Goal: Task Accomplishment & Management: Use online tool/utility

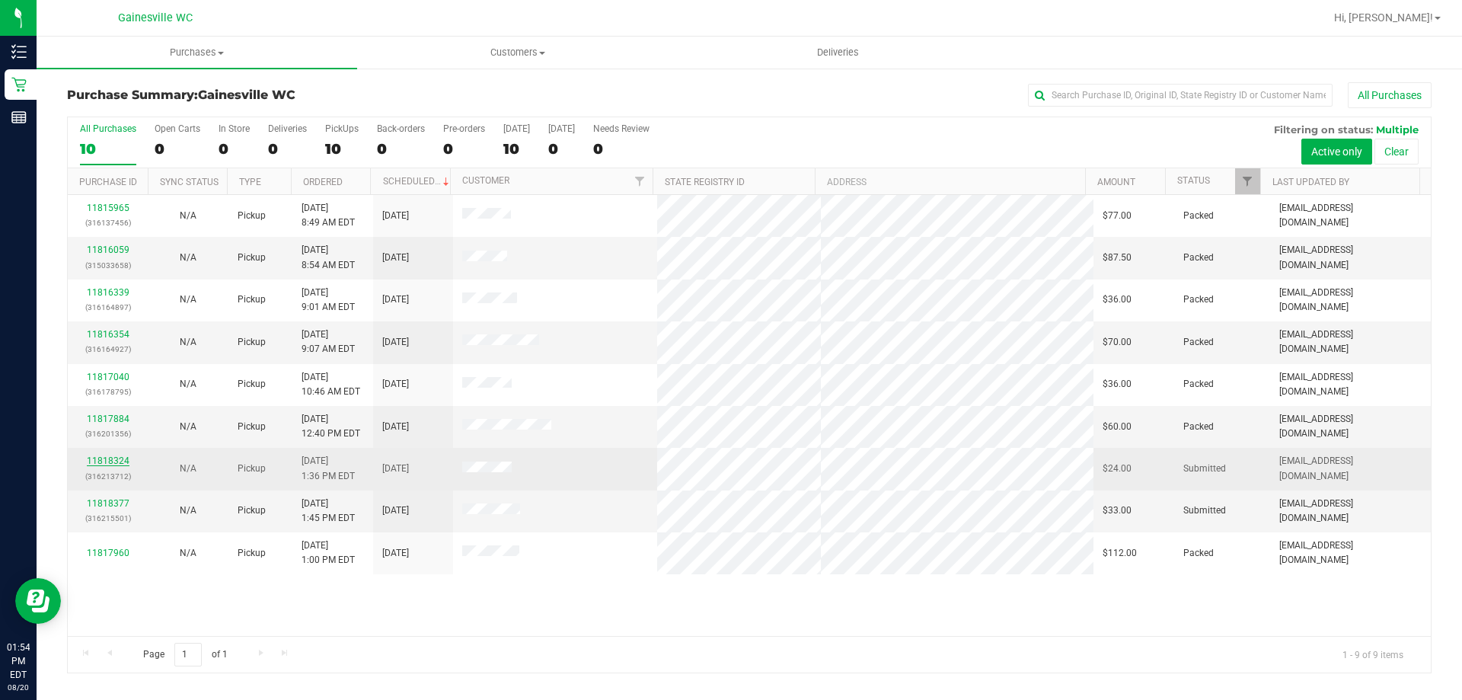
click at [114, 459] on link "11818324" at bounding box center [108, 460] width 43 height 11
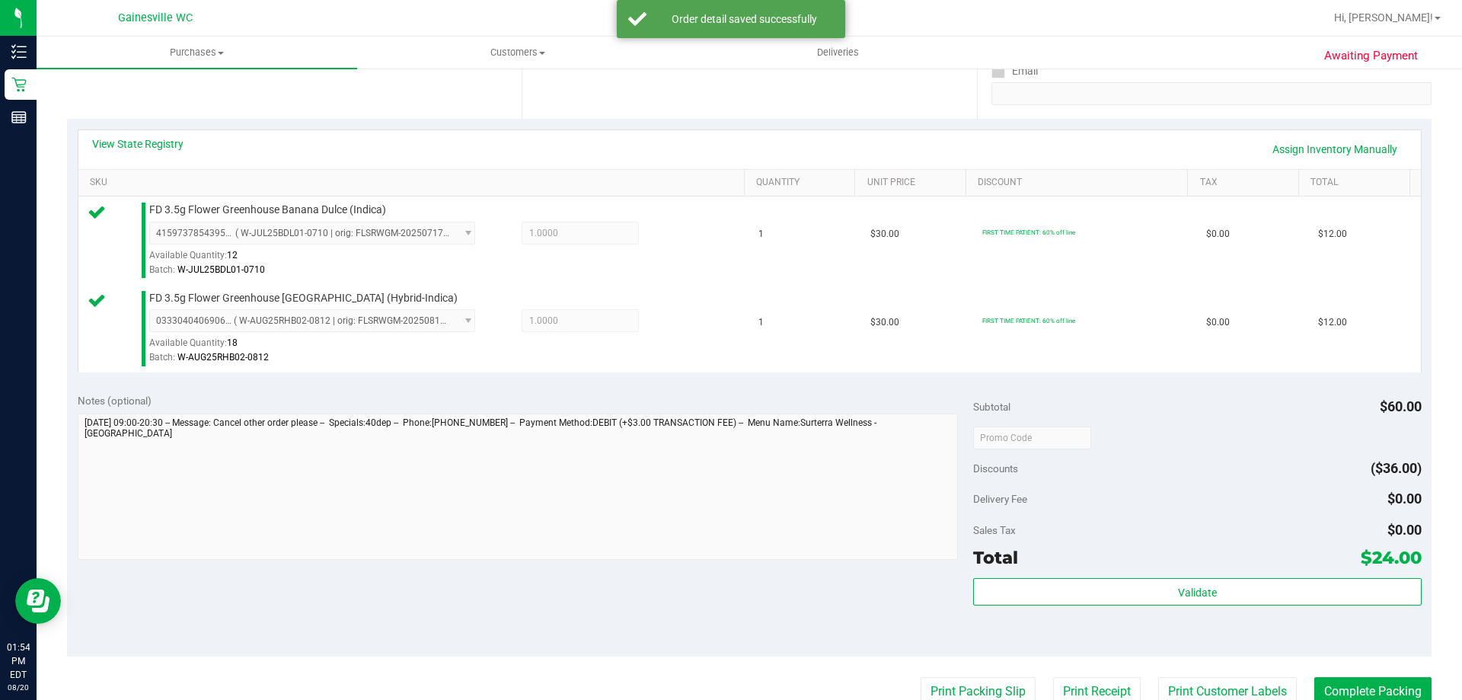
scroll to position [609, 0]
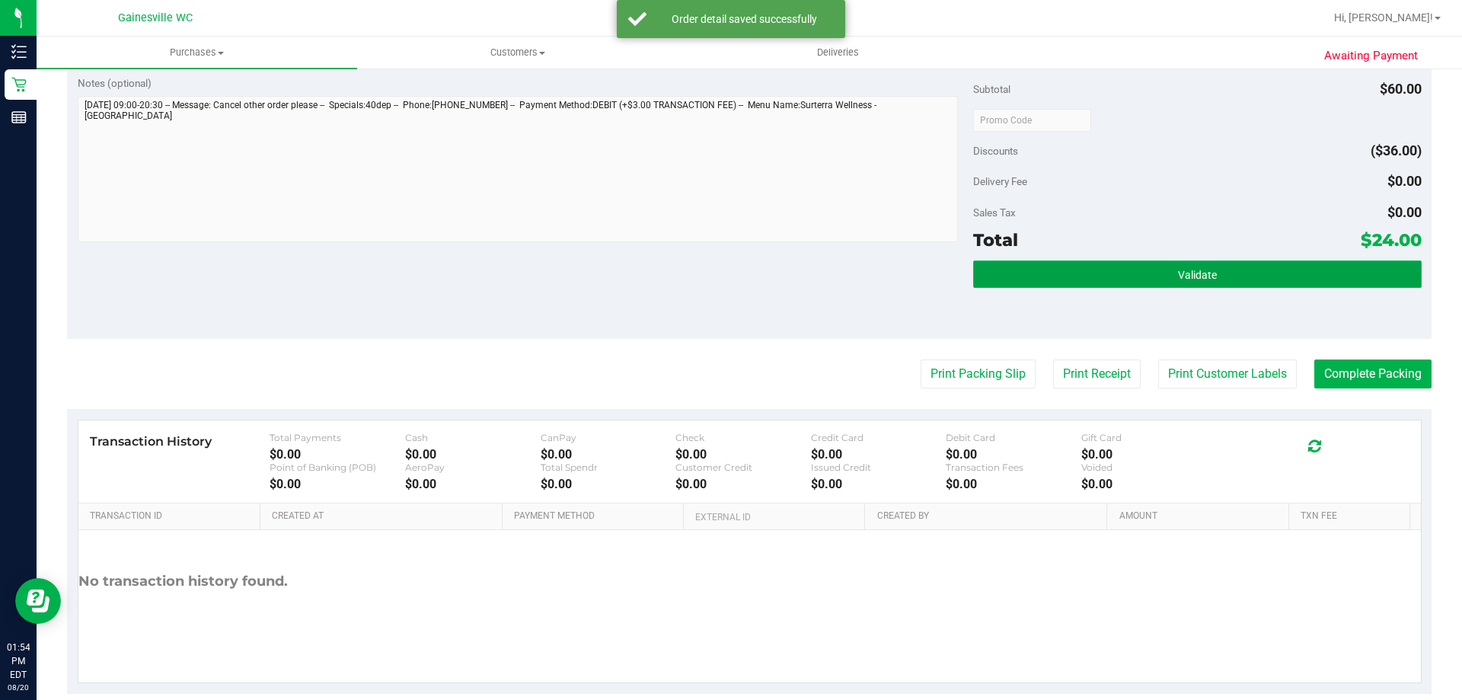
click at [1220, 275] on button "Validate" at bounding box center [1197, 273] width 448 height 27
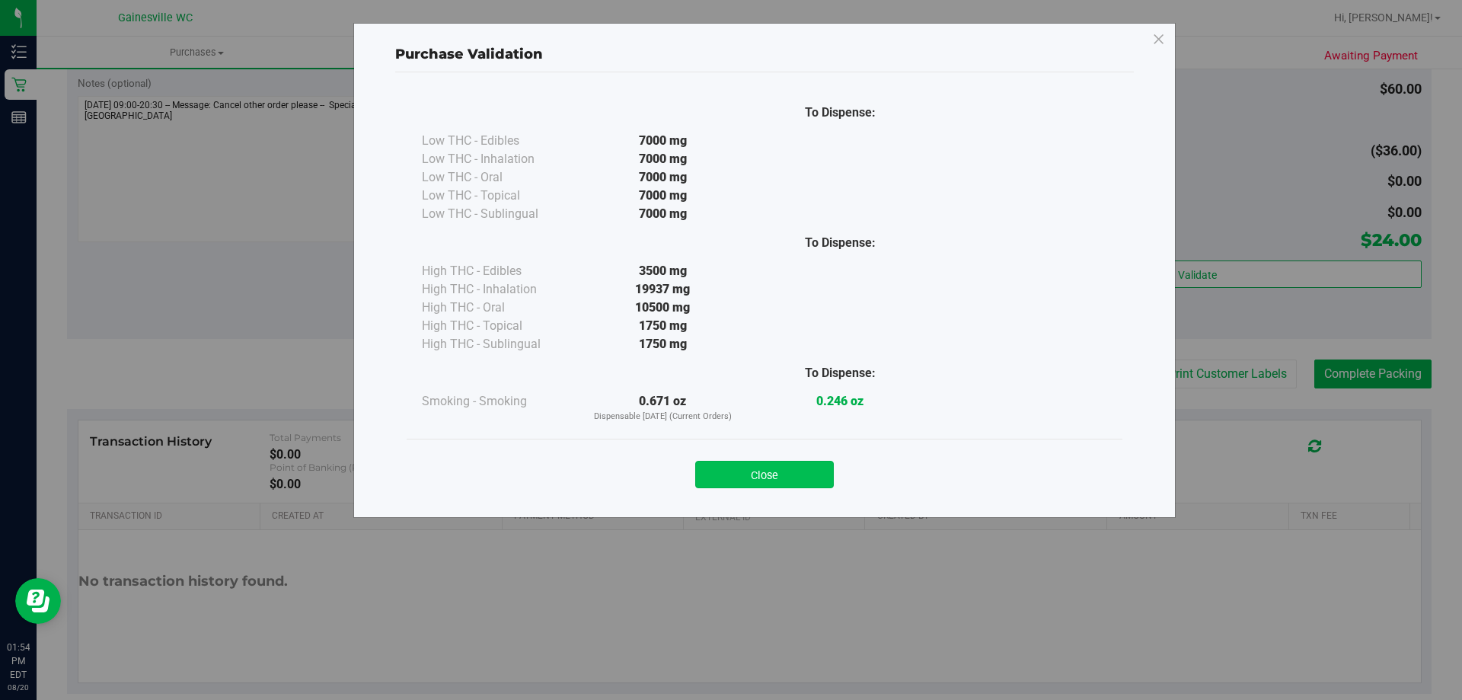
click at [737, 468] on button "Close" at bounding box center [764, 474] width 139 height 27
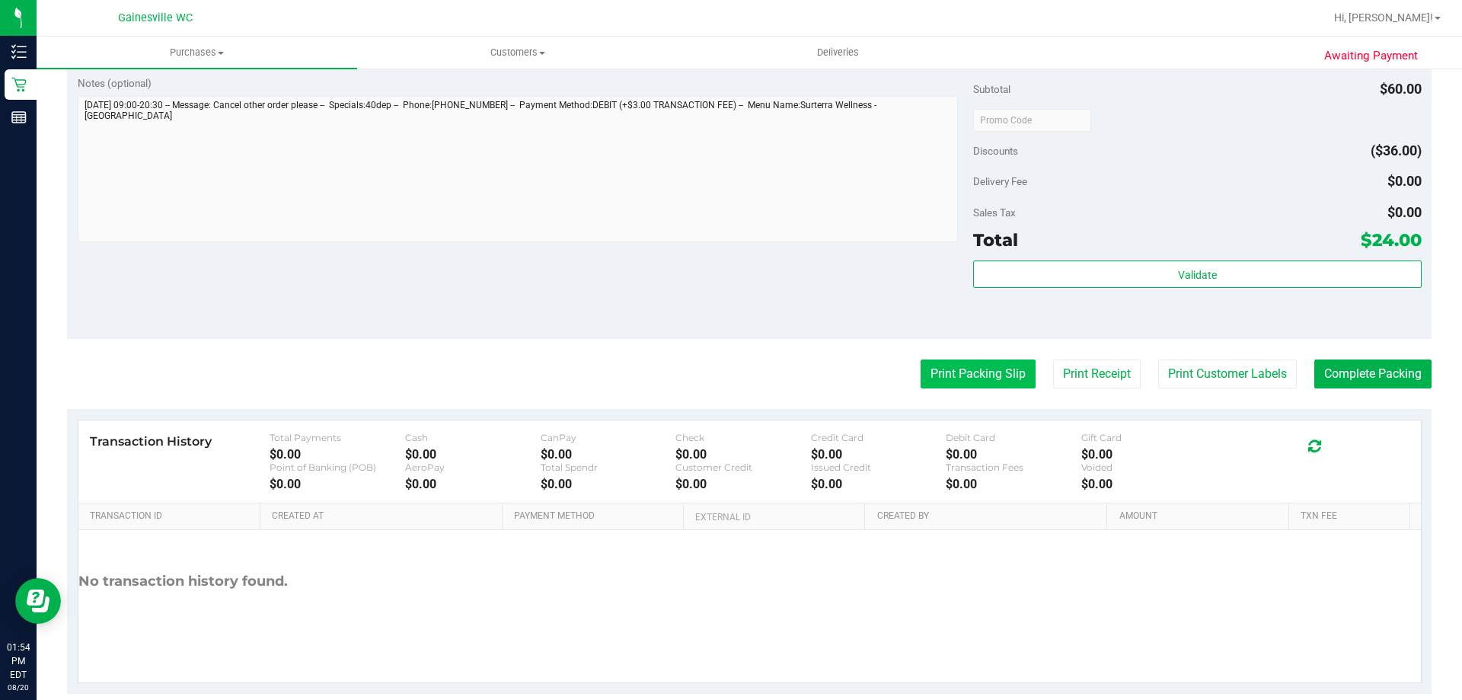
click at [974, 373] on button "Print Packing Slip" at bounding box center [977, 373] width 115 height 29
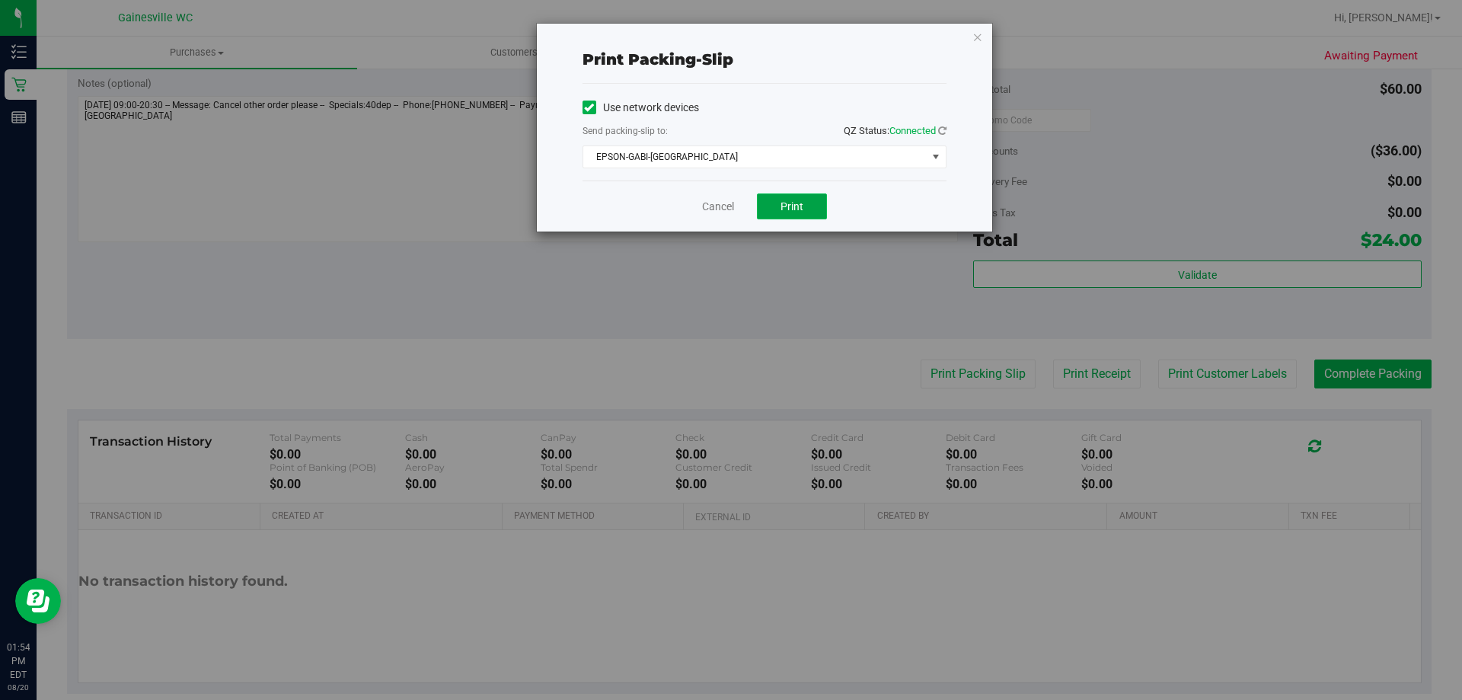
click at [819, 218] on button "Print" at bounding box center [792, 206] width 70 height 26
click at [721, 199] on link "Cancel" at bounding box center [718, 207] width 32 height 16
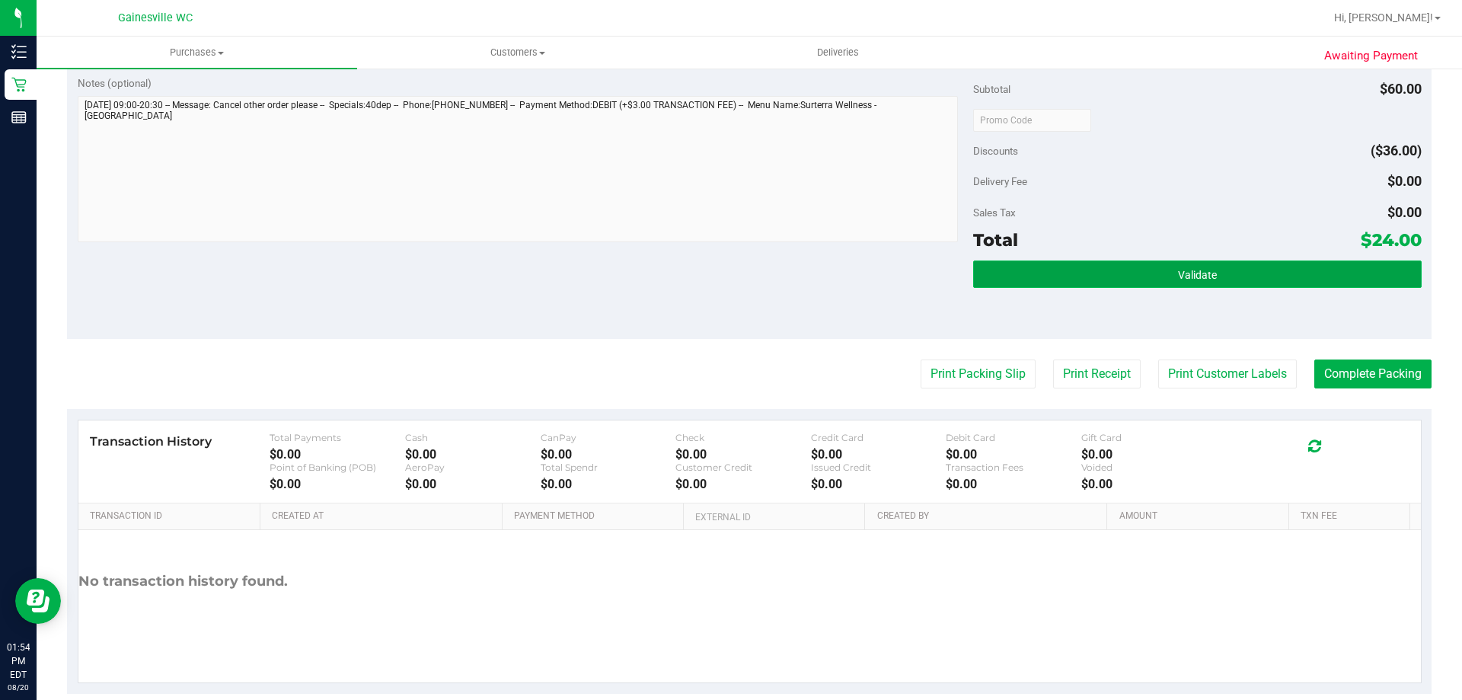
click at [1226, 282] on button "Validate" at bounding box center [1197, 273] width 448 height 27
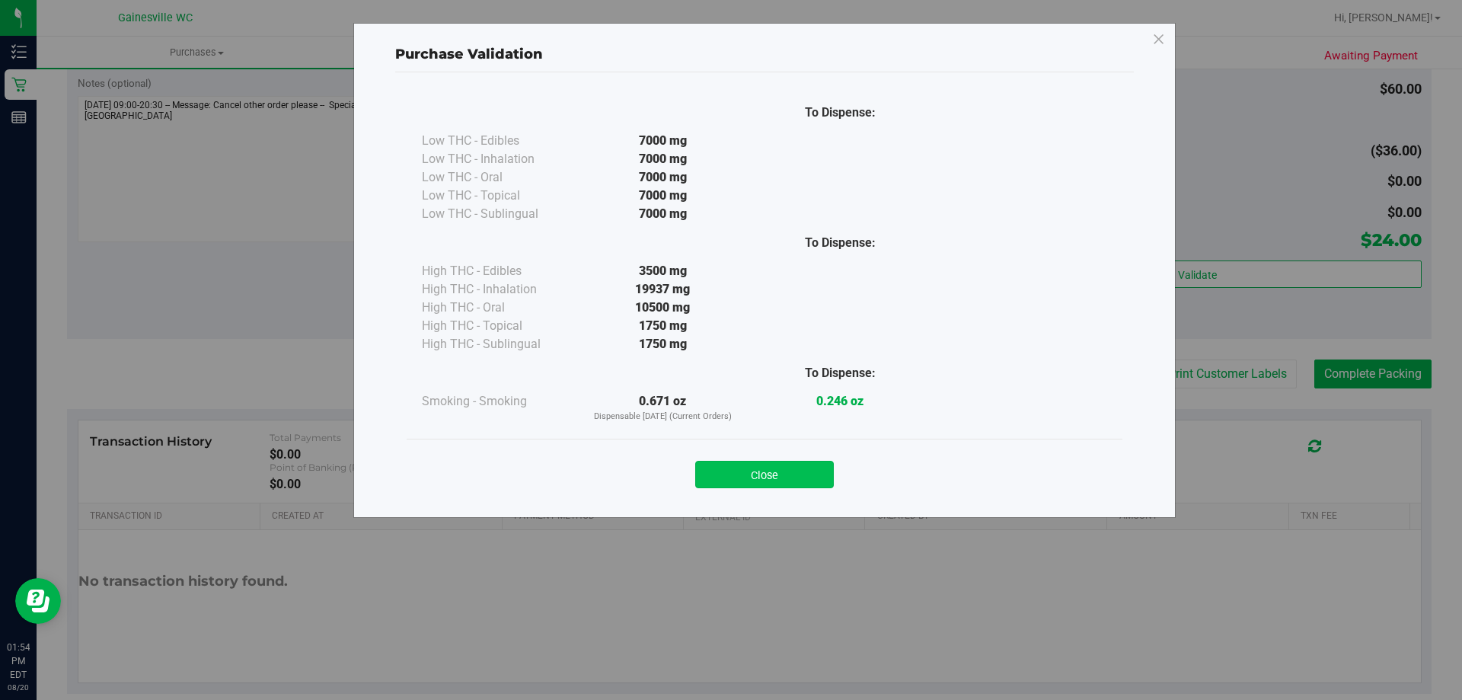
click at [808, 469] on button "Close" at bounding box center [764, 474] width 139 height 27
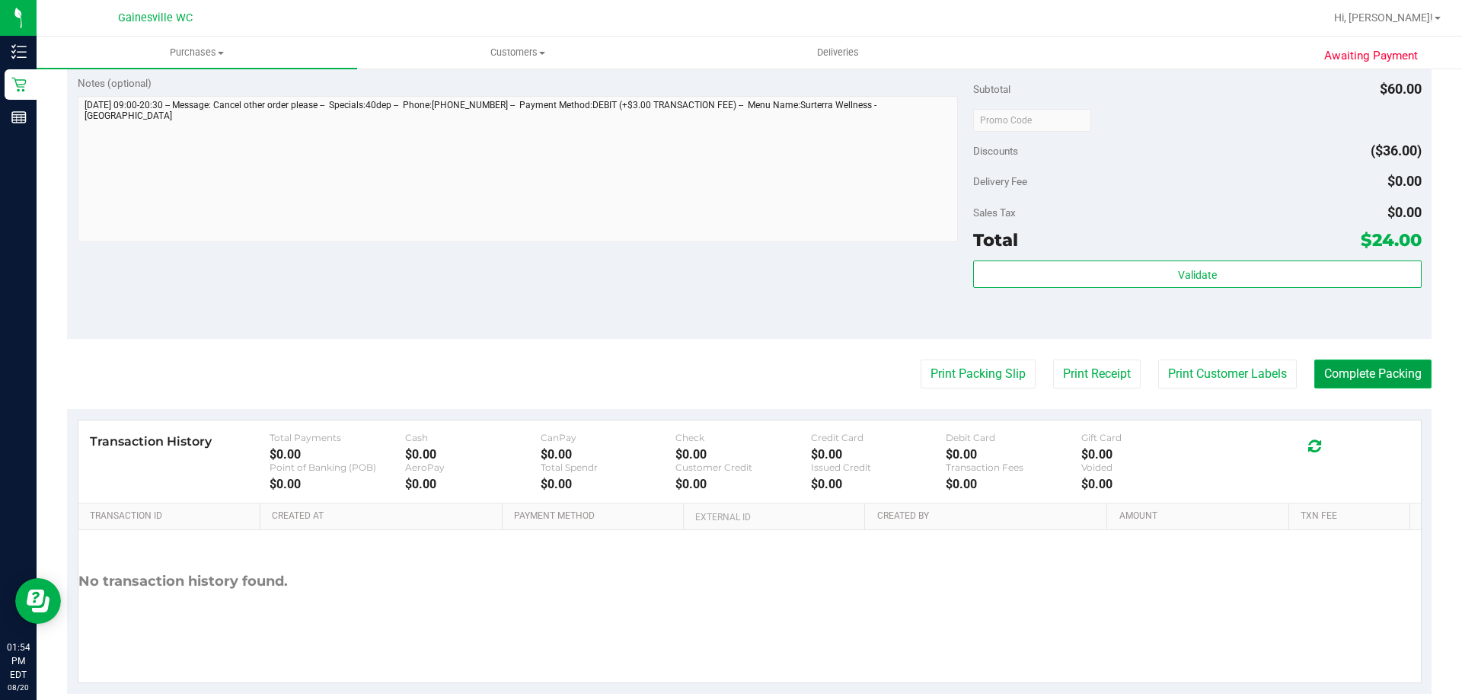
click at [1360, 366] on button "Complete Packing" at bounding box center [1372, 373] width 117 height 29
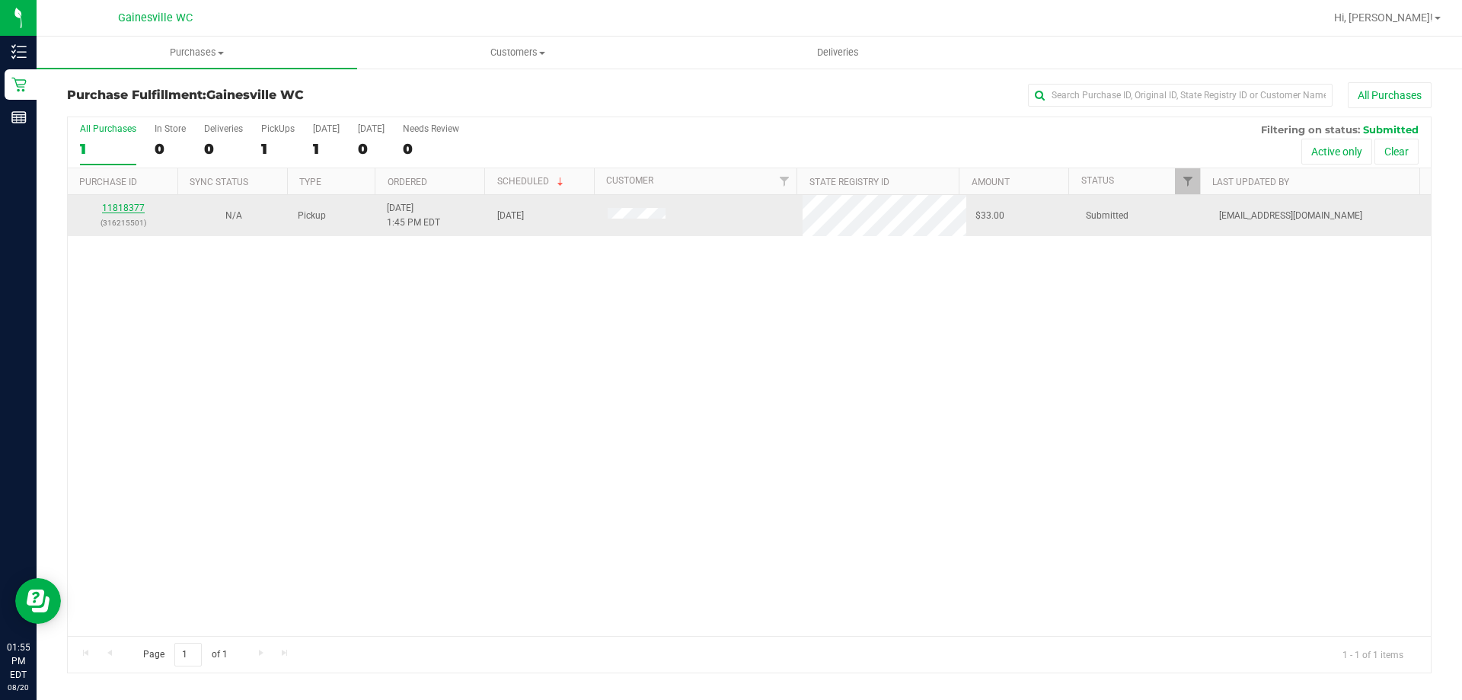
click at [125, 206] on link "11818377" at bounding box center [123, 207] width 43 height 11
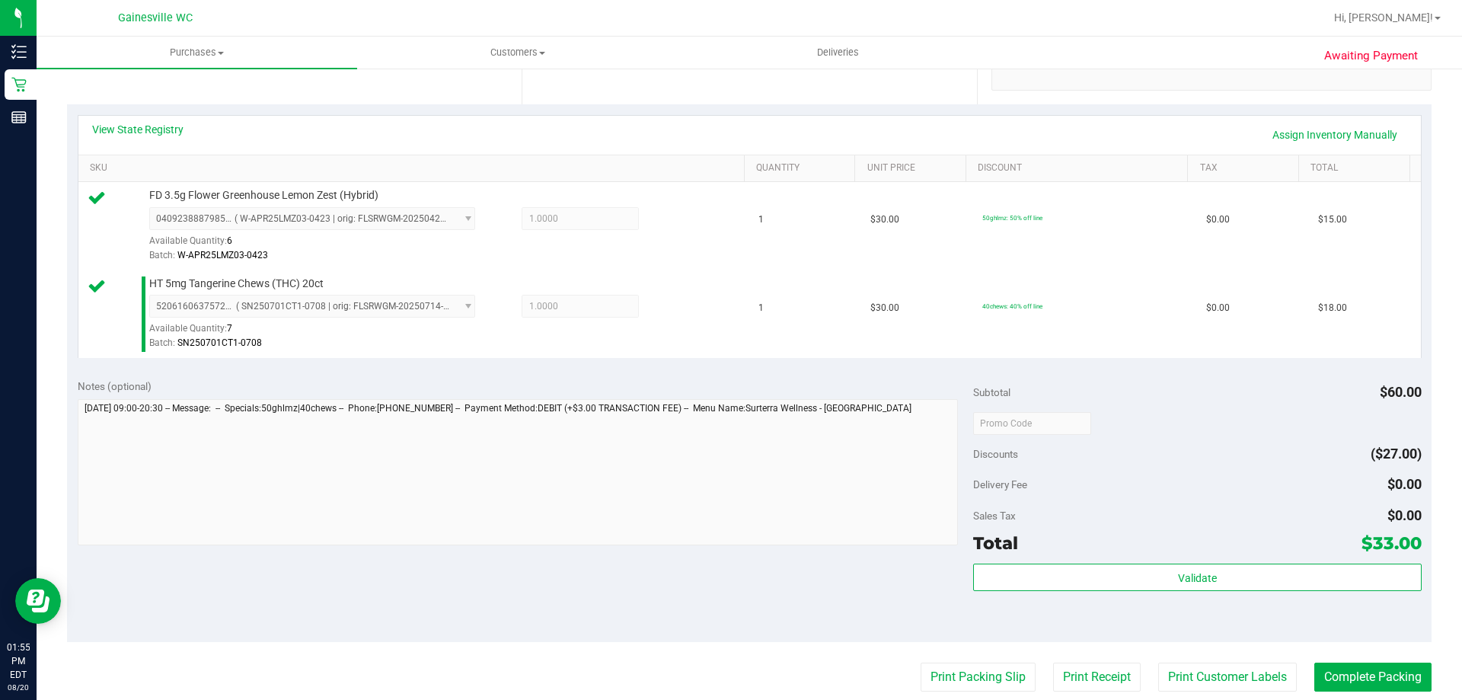
scroll to position [533, 0]
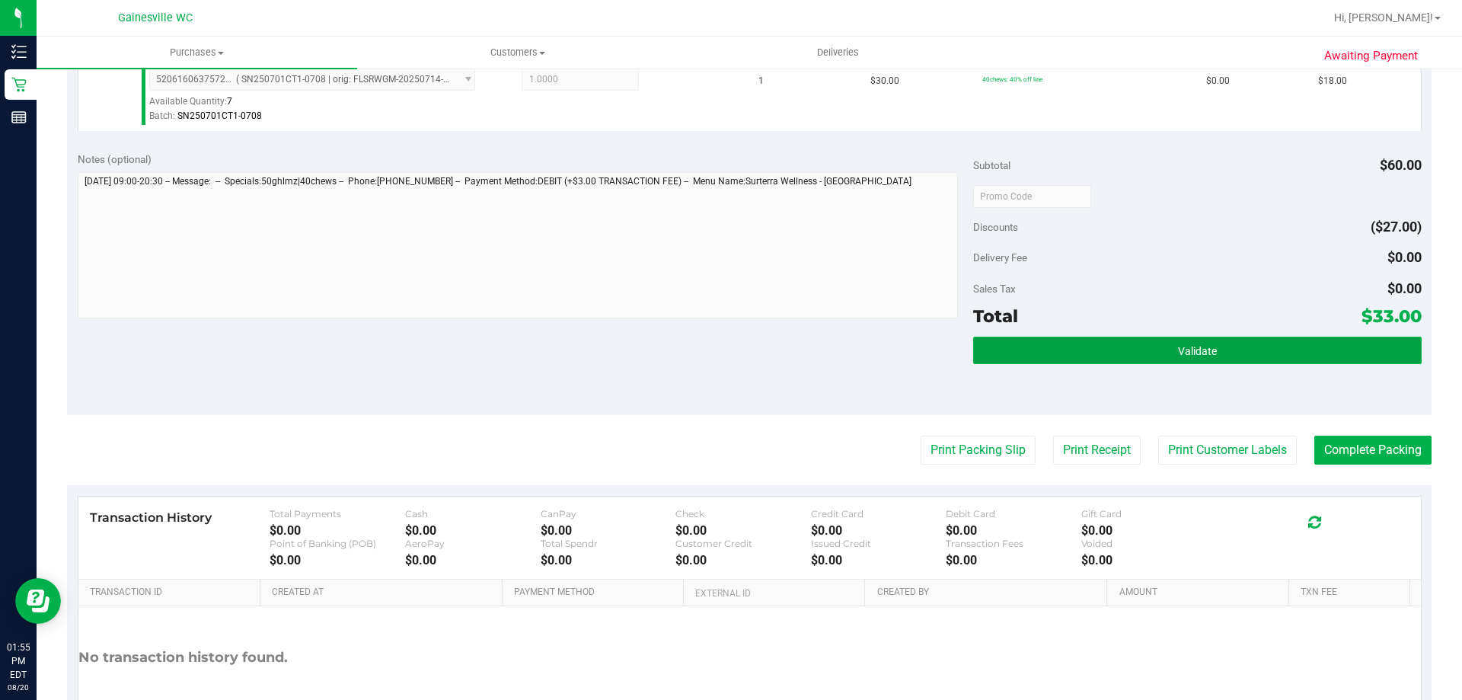
click at [1047, 349] on button "Validate" at bounding box center [1197, 349] width 448 height 27
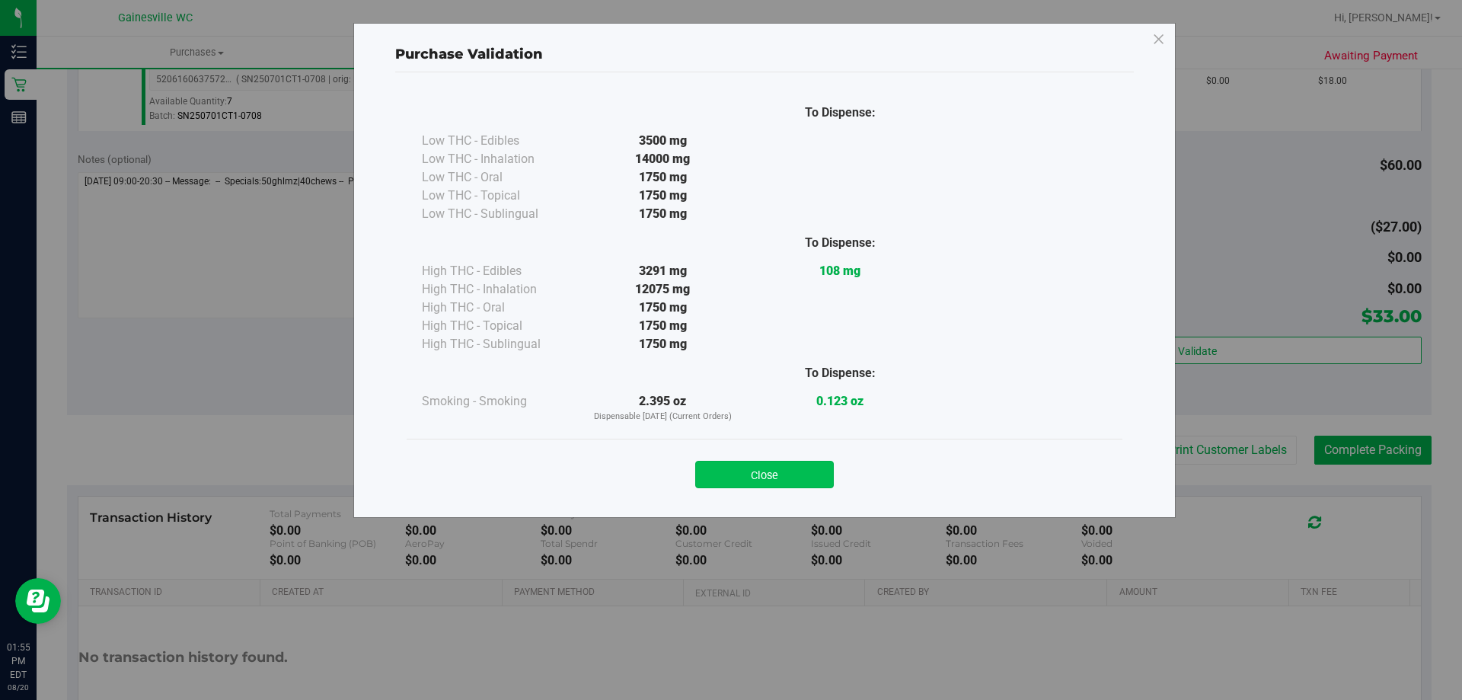
click at [774, 471] on button "Close" at bounding box center [764, 474] width 139 height 27
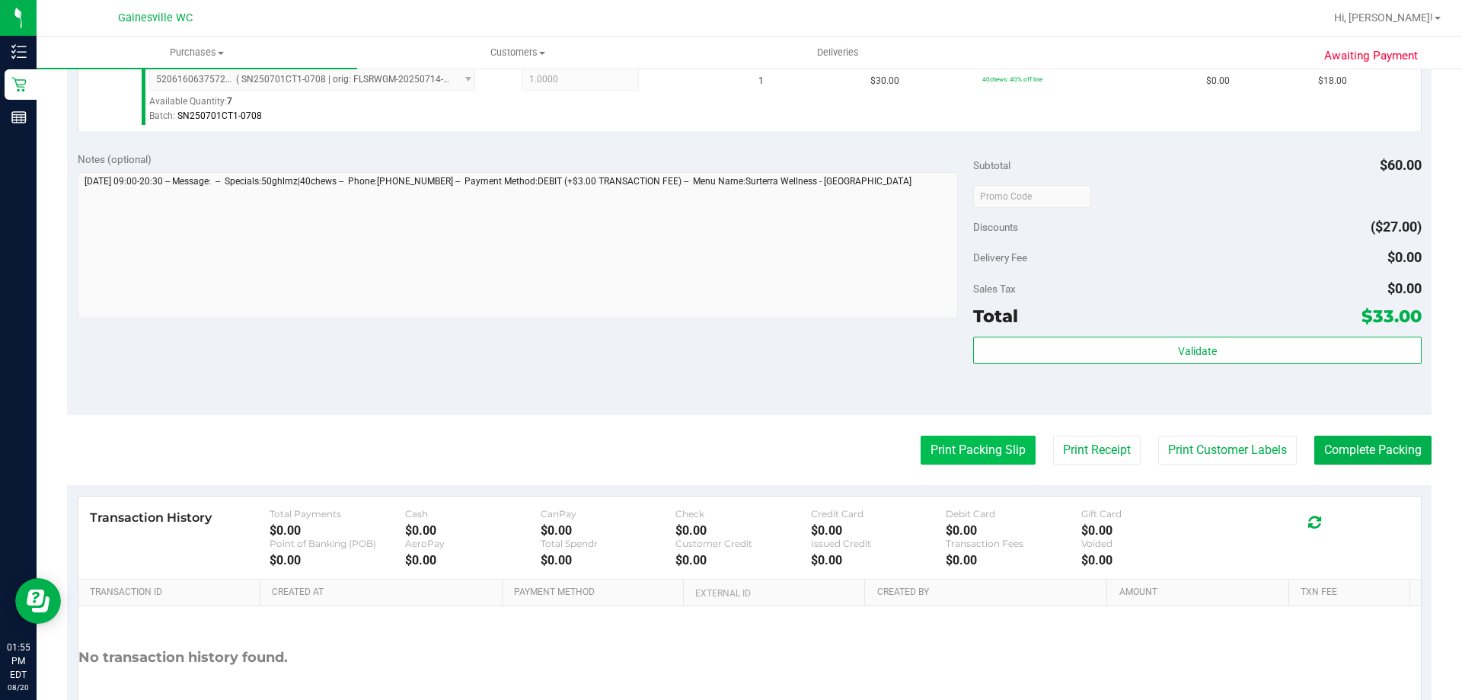
click at [961, 449] on button "Print Packing Slip" at bounding box center [977, 449] width 115 height 29
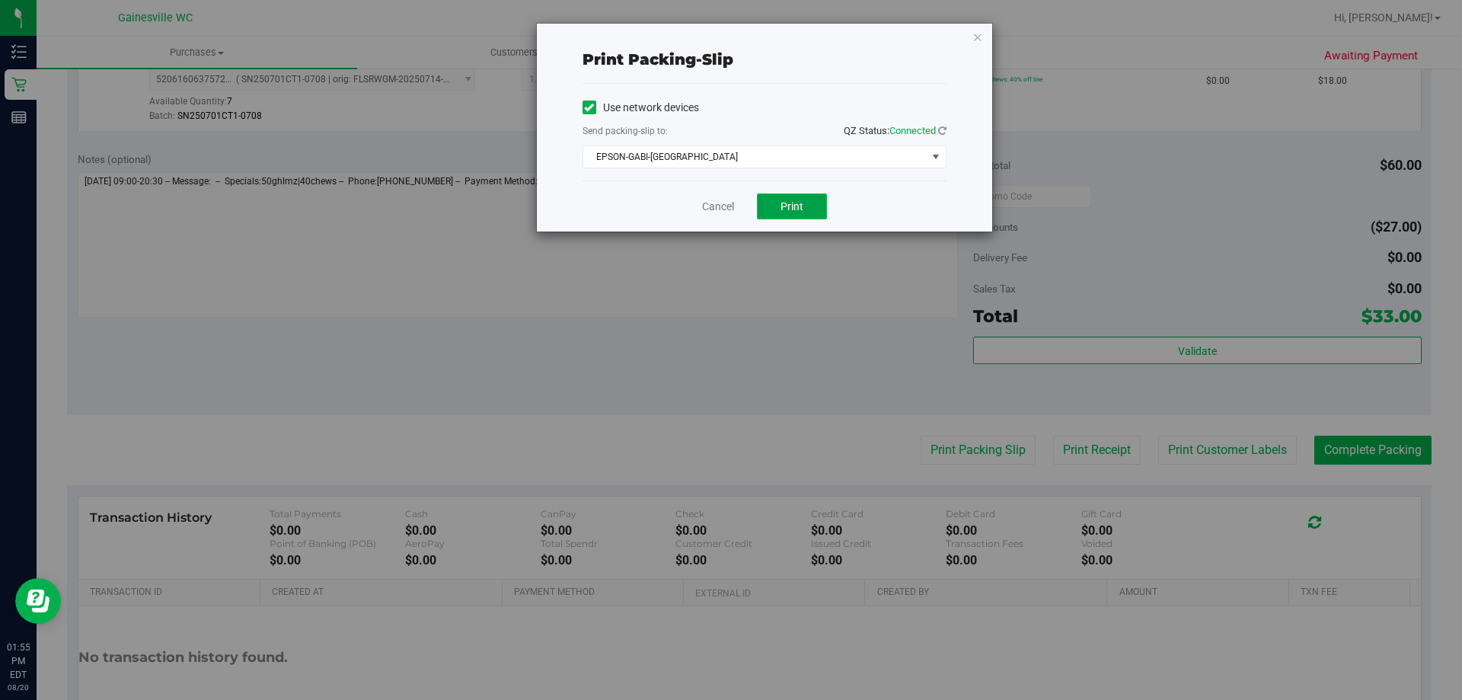
click at [799, 206] on span "Print" at bounding box center [791, 206] width 23 height 12
click at [727, 200] on link "Cancel" at bounding box center [718, 207] width 32 height 16
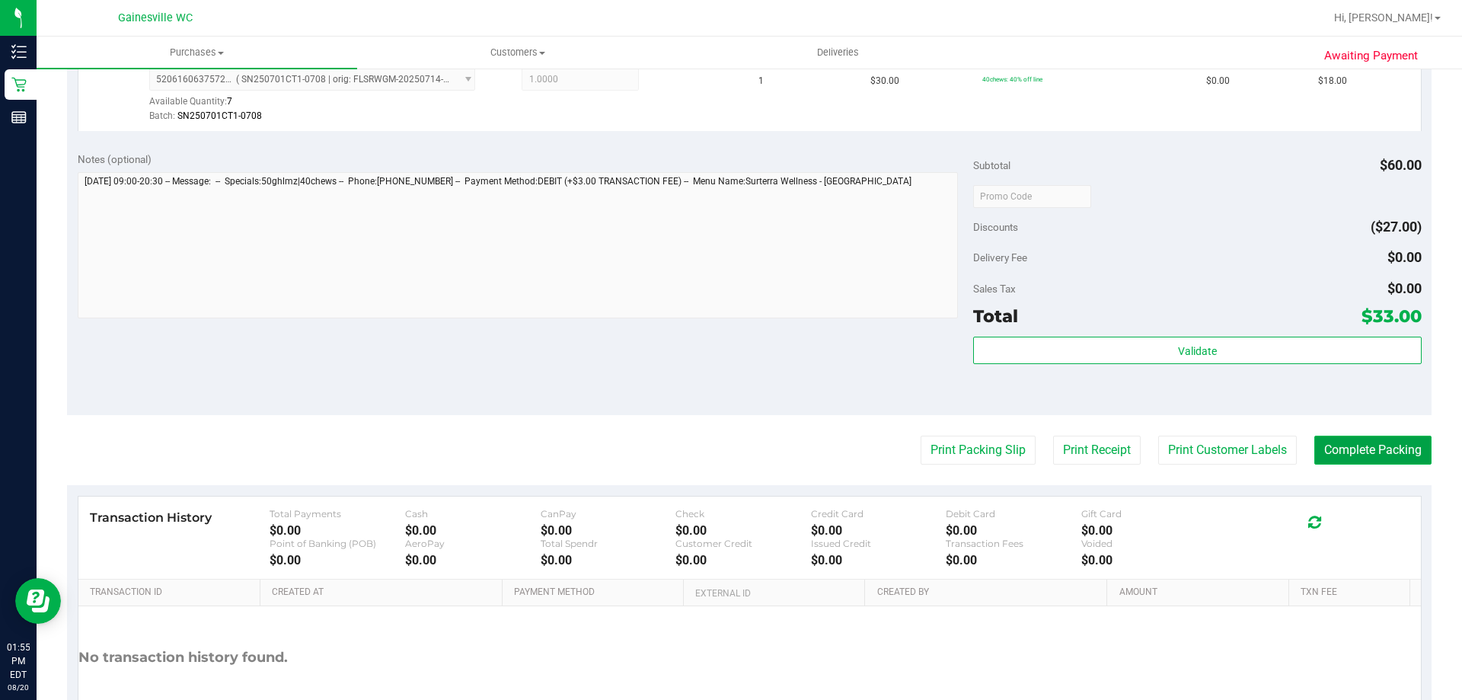
click at [1355, 461] on button "Complete Packing" at bounding box center [1372, 449] width 117 height 29
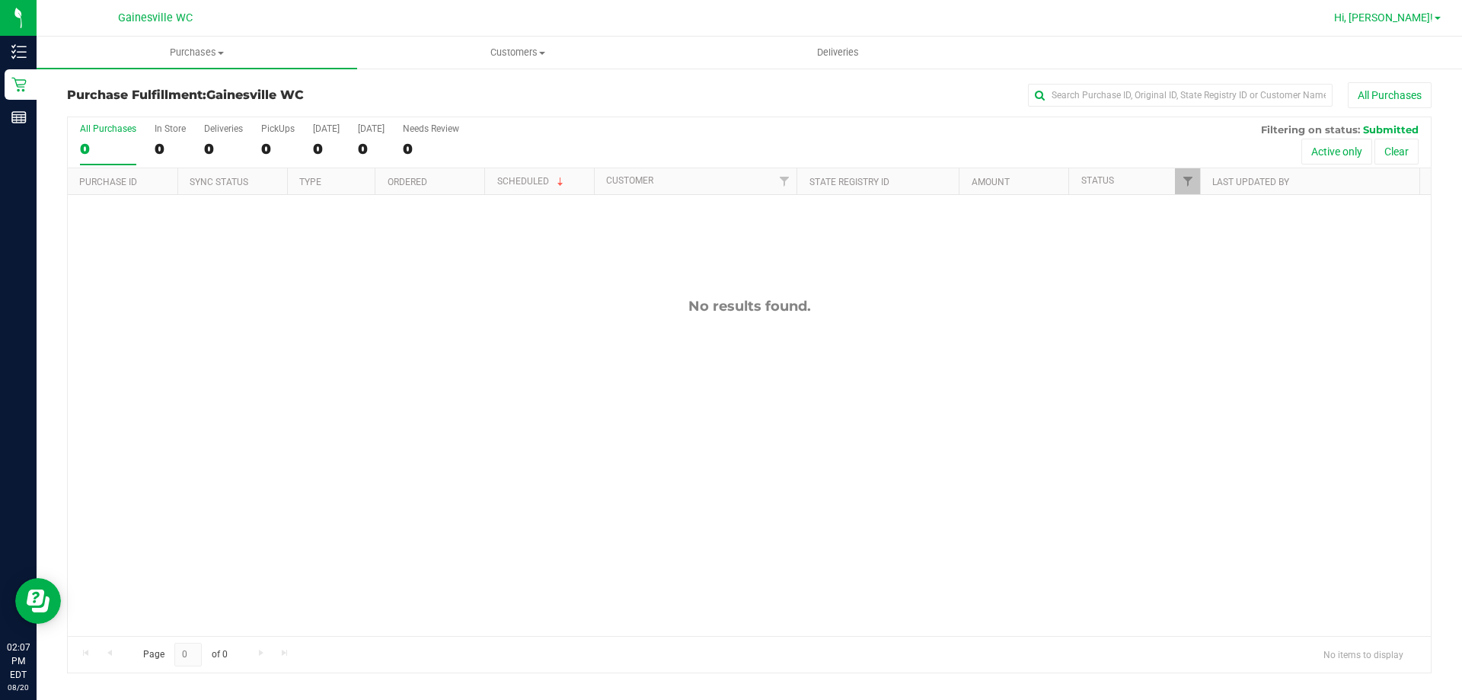
click at [1380, 18] on span "Hi, [PERSON_NAME]!" at bounding box center [1383, 17] width 99 height 12
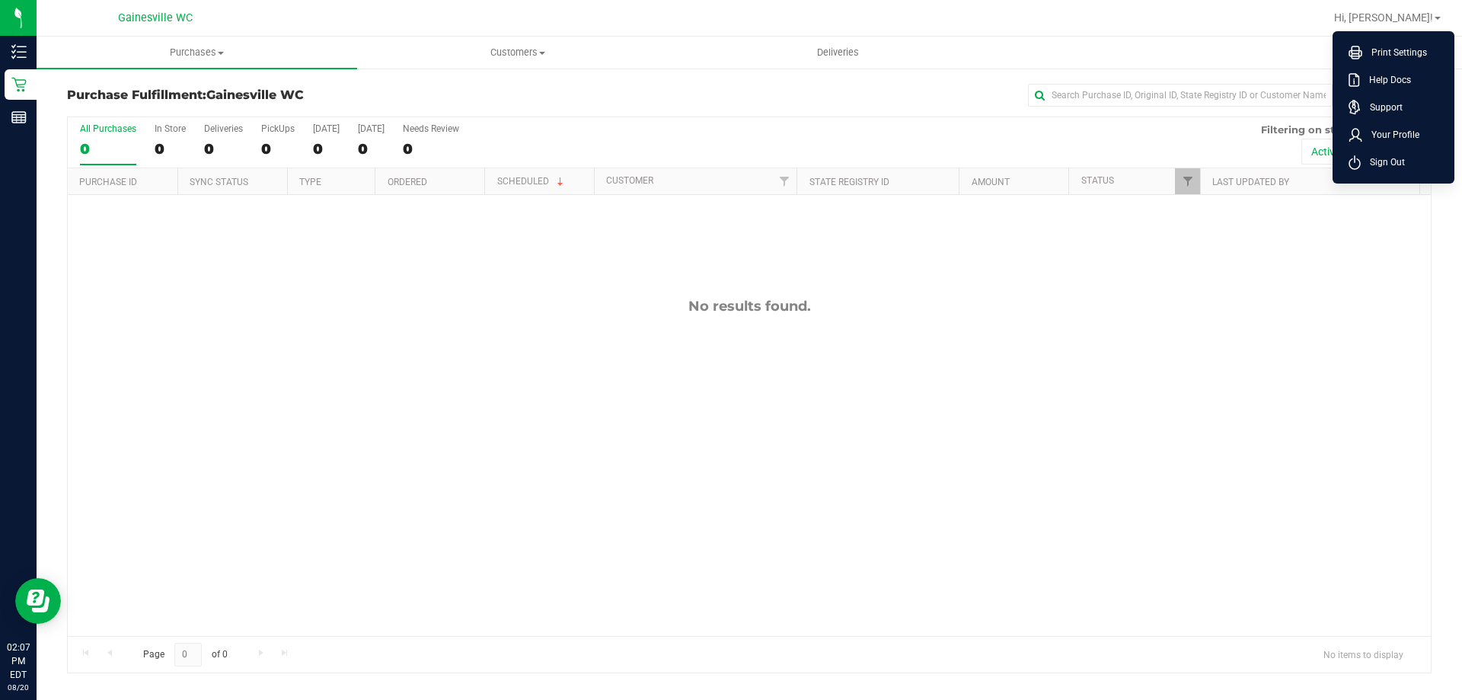
click at [1393, 160] on span "Sign Out" at bounding box center [1382, 162] width 44 height 15
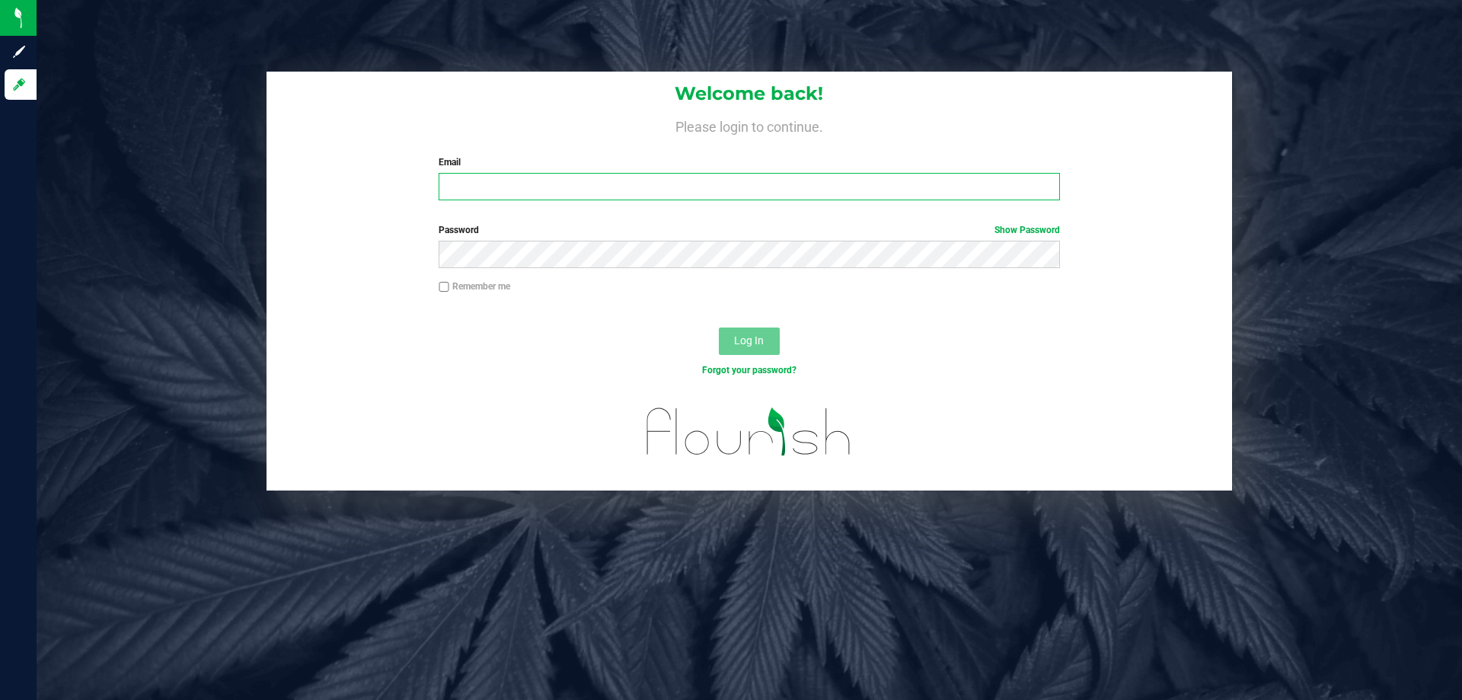
drag, startPoint x: 521, startPoint y: 193, endPoint x: 520, endPoint y: 184, distance: 8.4
click at [520, 184] on input "Email" at bounding box center [748, 186] width 620 height 27
type input "[EMAIL_ADDRESS][DOMAIN_NAME]"
click at [614, 231] on label "Password Show Password" at bounding box center [748, 230] width 620 height 14
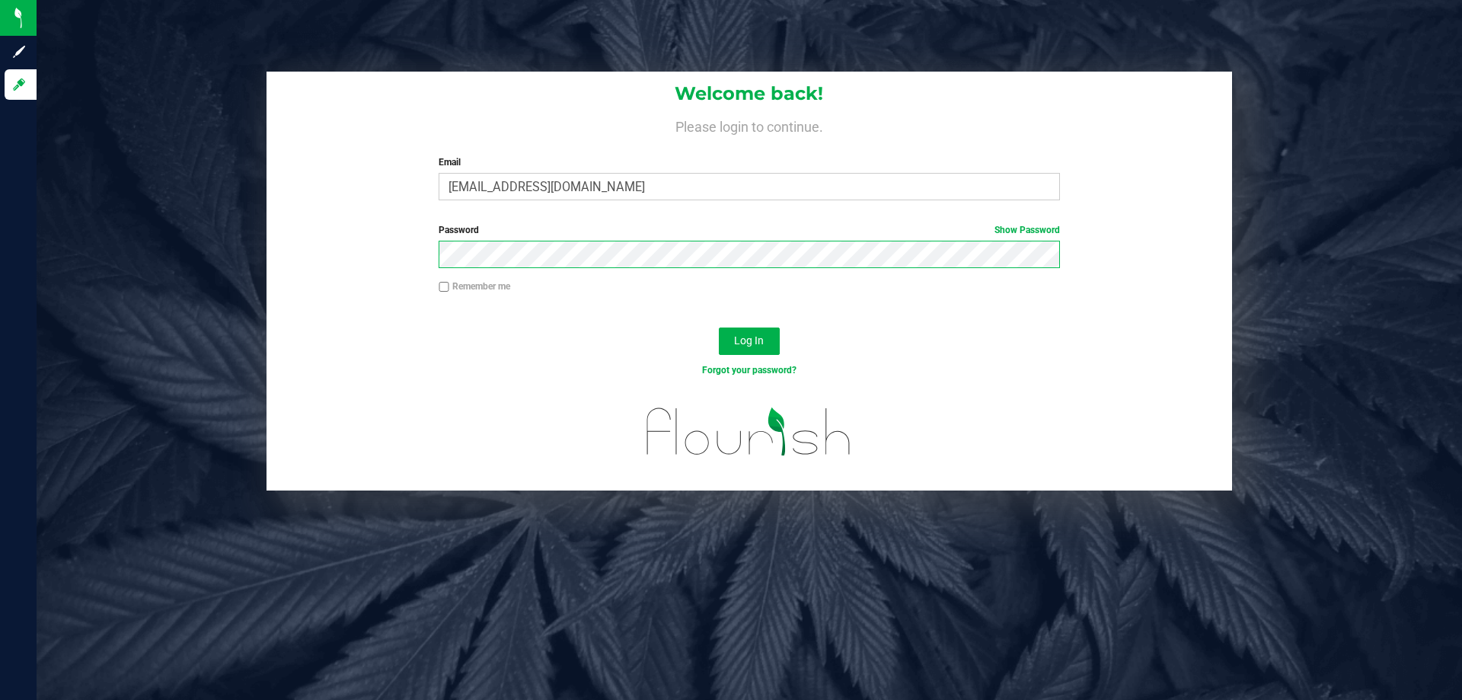
click at [719, 327] on button "Log In" at bounding box center [749, 340] width 61 height 27
